Goal: Check status: Check status

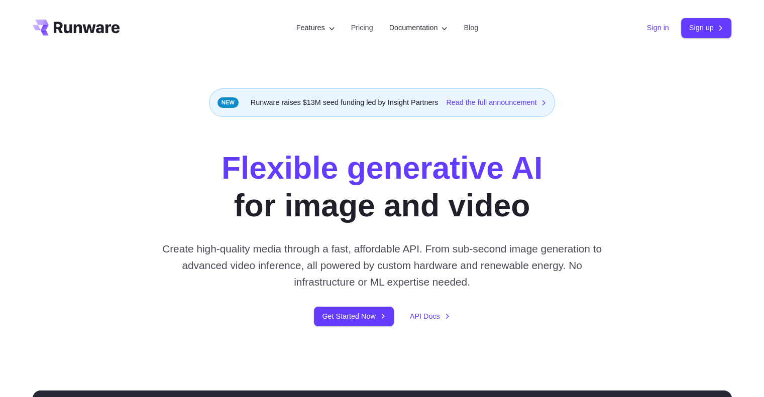
click at [650, 27] on link "Sign in" at bounding box center [658, 28] width 22 height 12
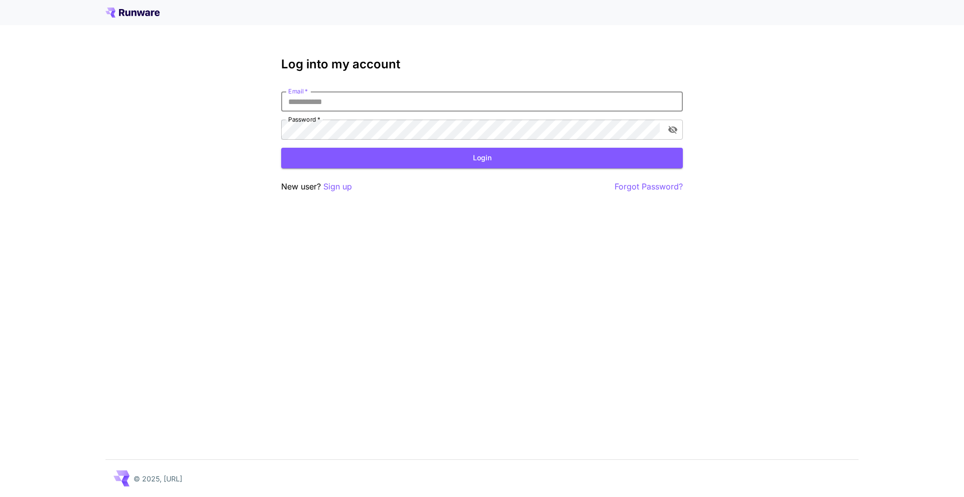
click at [358, 98] on input "Email   *" at bounding box center [482, 101] width 402 height 20
click at [406, 102] on input "Email   *" at bounding box center [482, 101] width 402 height 20
type input "**********"
click at [558, 162] on button "Login" at bounding box center [482, 158] width 402 height 21
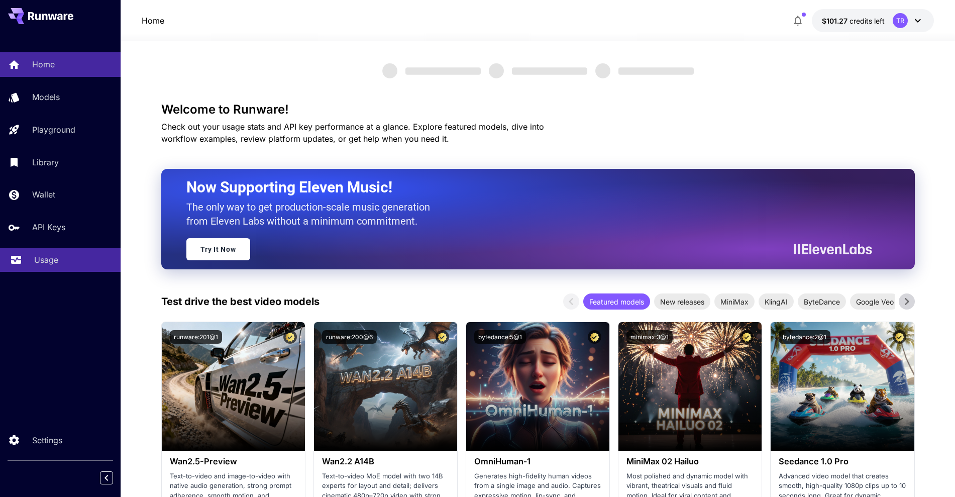
click at [34, 265] on p "Usage" at bounding box center [46, 260] width 24 height 12
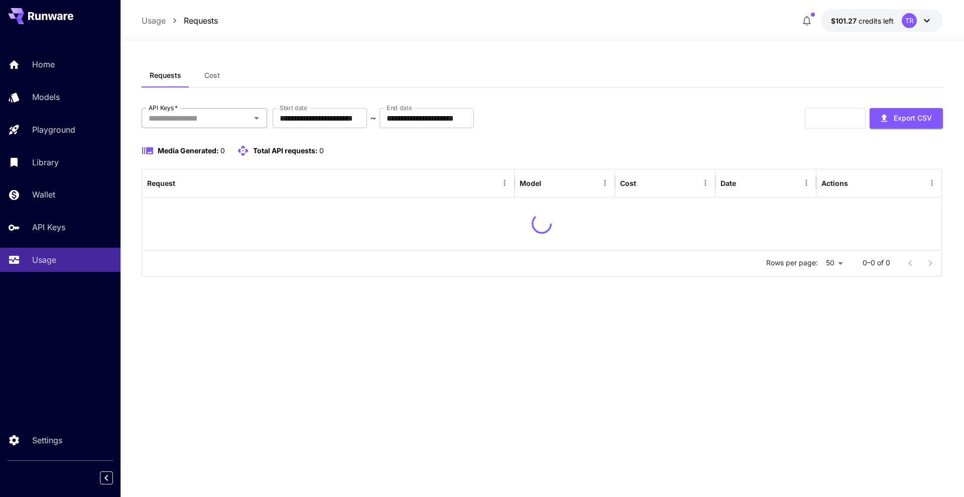
click at [214, 121] on input "API Keys   *" at bounding box center [196, 118] width 103 height 14
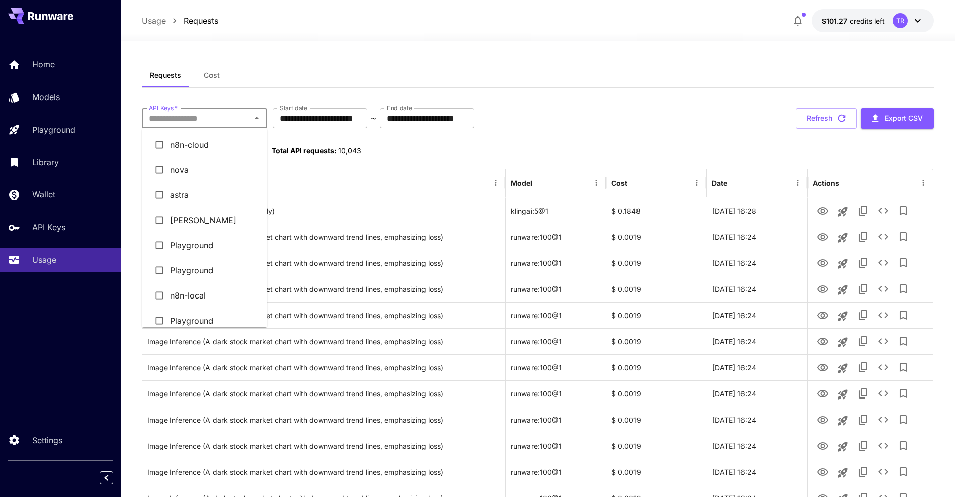
click at [187, 193] on li "astra" at bounding box center [205, 194] width 126 height 25
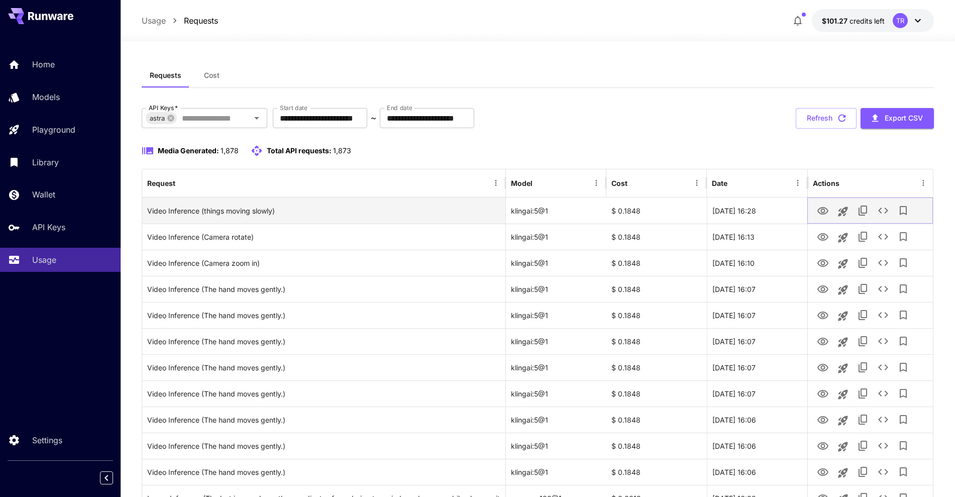
click at [822, 211] on icon "View" at bounding box center [823, 211] width 12 height 12
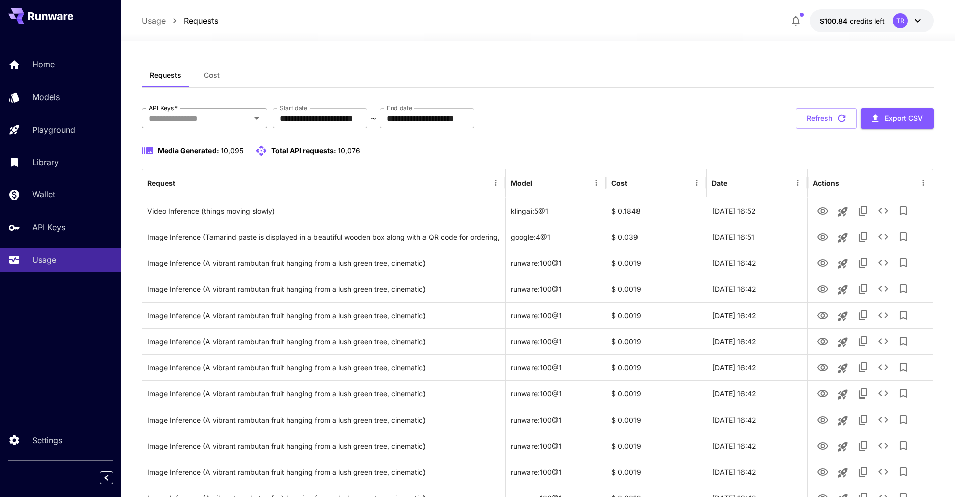
click at [241, 123] on input "API Keys   *" at bounding box center [196, 118] width 103 height 14
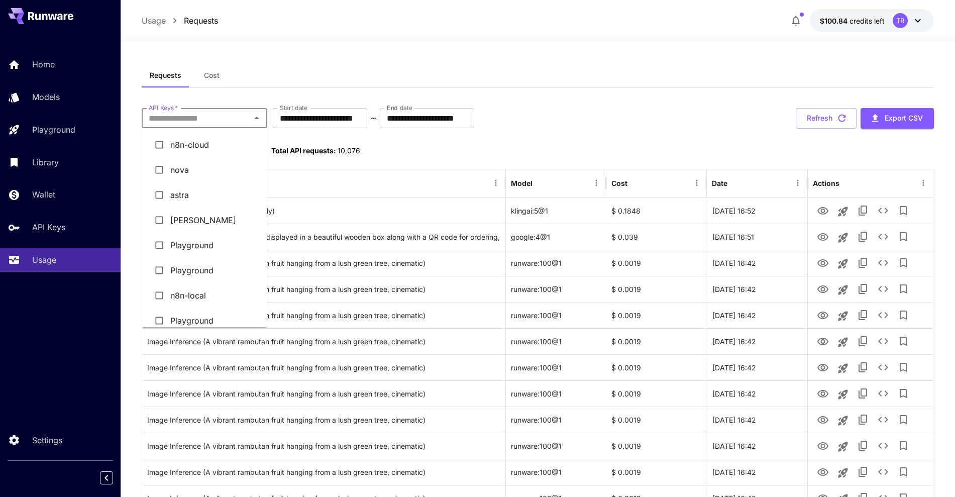
click at [187, 185] on li "astra" at bounding box center [205, 194] width 126 height 25
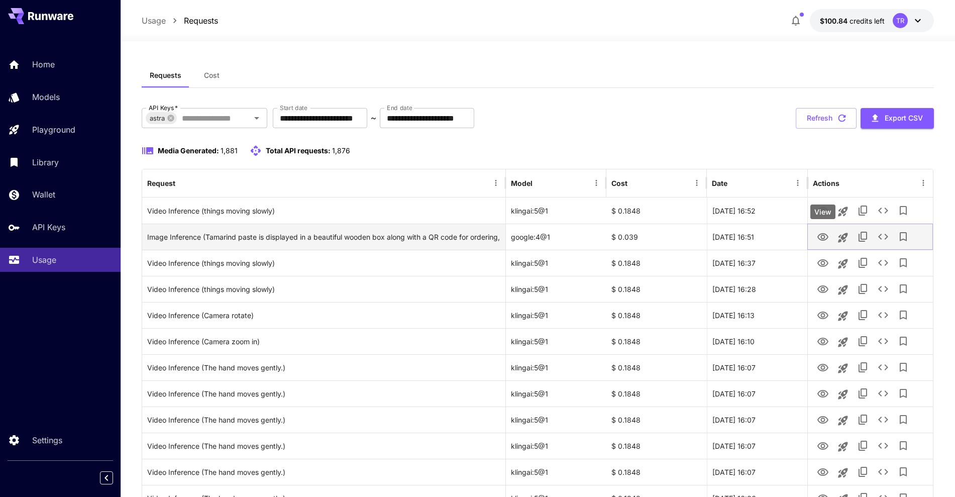
click at [822, 232] on icon "View" at bounding box center [823, 237] width 12 height 12
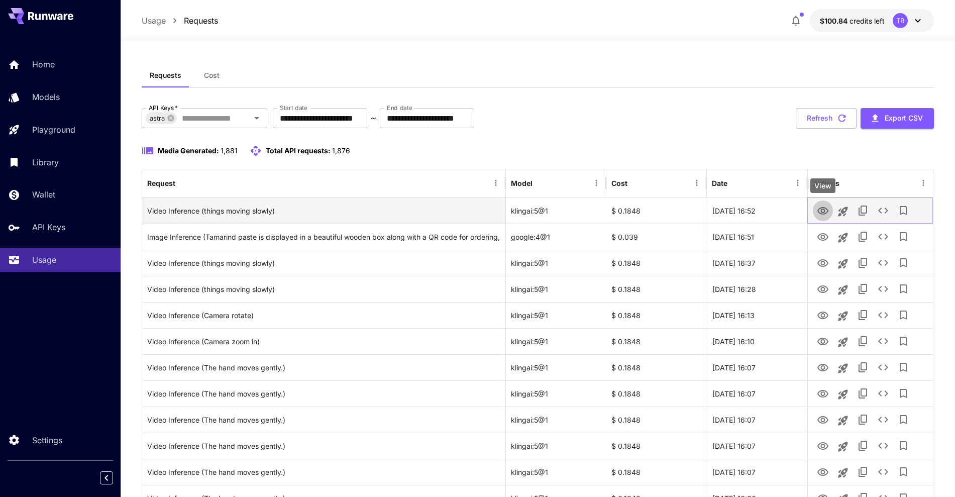
click at [820, 205] on icon "View" at bounding box center [823, 211] width 12 height 12
